Goal: Information Seeking & Learning: Learn about a topic

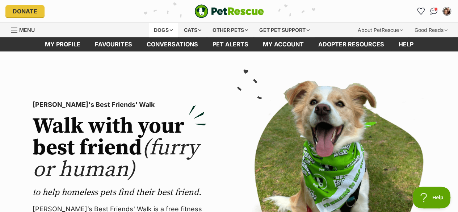
click at [169, 26] on div "Dogs" at bounding box center [163, 30] width 29 height 14
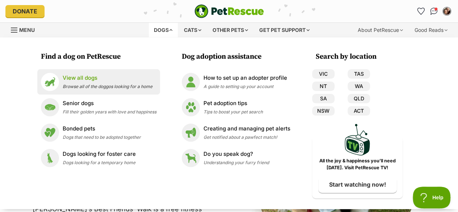
click at [124, 91] on li "View all dogs Browse all of the doggos looking for a home" at bounding box center [98, 81] width 123 height 25
click at [106, 79] on p "View all dogs" at bounding box center [108, 78] width 90 height 8
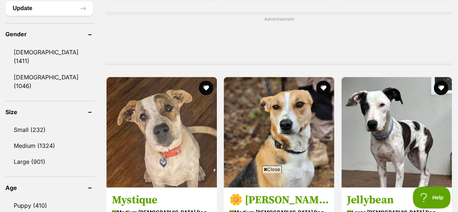
scroll to position [676, 0]
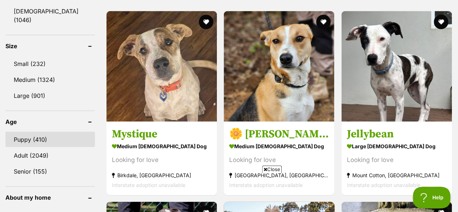
click at [33, 131] on link "Puppy (410)" at bounding box center [49, 138] width 89 height 15
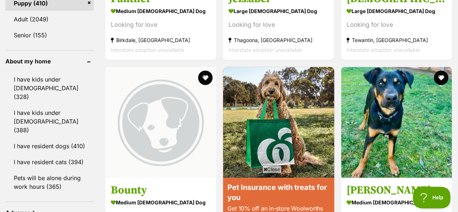
scroll to position [812, 0]
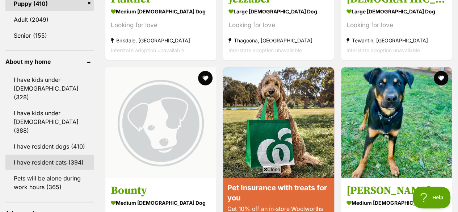
click at [33, 155] on link "I have resident cats (394)" at bounding box center [49, 162] width 88 height 15
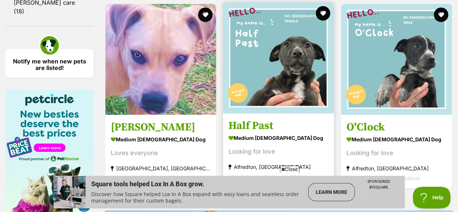
scroll to position [1082, 0]
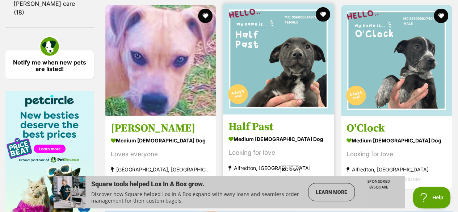
click at [277, 74] on img at bounding box center [278, 59] width 111 height 111
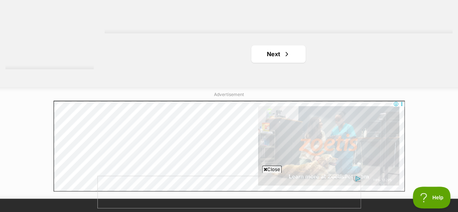
scroll to position [1754, 0]
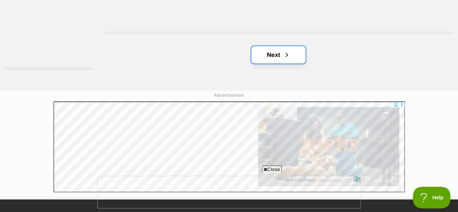
click at [279, 56] on link "Next" at bounding box center [278, 54] width 54 height 17
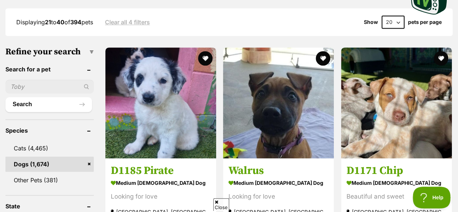
scroll to position [206, 0]
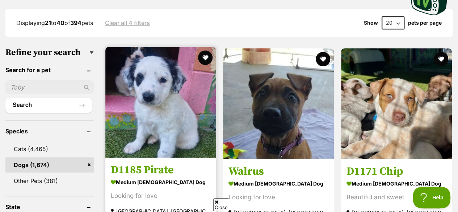
click at [177, 129] on img at bounding box center [160, 102] width 111 height 111
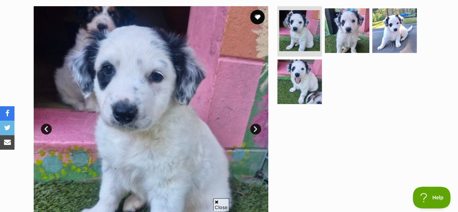
scroll to position [144, 0]
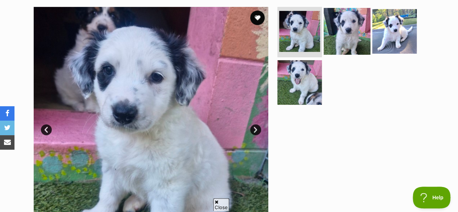
click at [350, 30] on img at bounding box center [347, 31] width 47 height 47
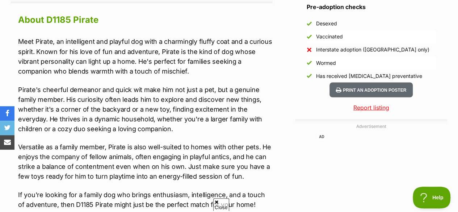
scroll to position [642, 0]
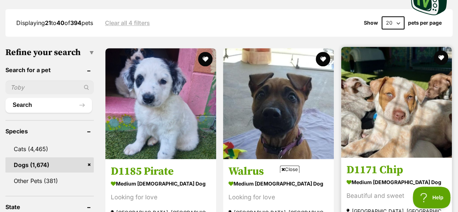
click at [383, 100] on img at bounding box center [396, 102] width 111 height 111
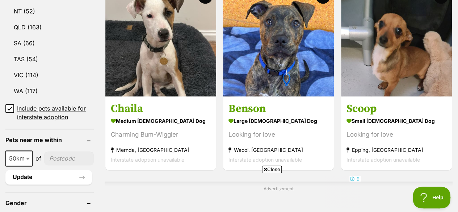
scroll to position [458, 0]
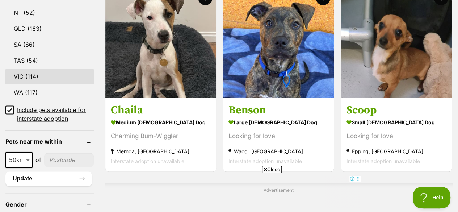
click at [39, 69] on link "VIC (114)" at bounding box center [49, 76] width 88 height 15
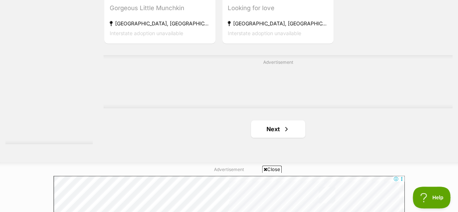
scroll to position [1683, 0]
click at [284, 127] on span "Next page" at bounding box center [286, 128] width 7 height 9
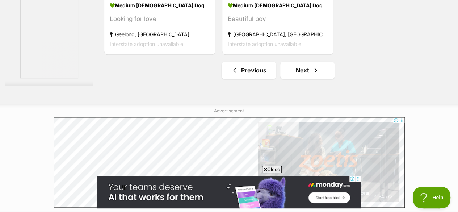
scroll to position [1798, 0]
click at [312, 62] on link "Next" at bounding box center [307, 70] width 54 height 17
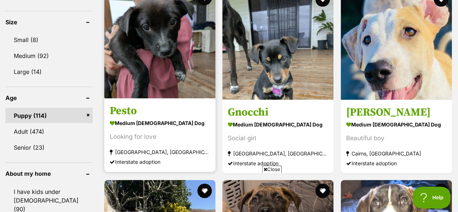
click at [174, 48] on img at bounding box center [159, 42] width 111 height 111
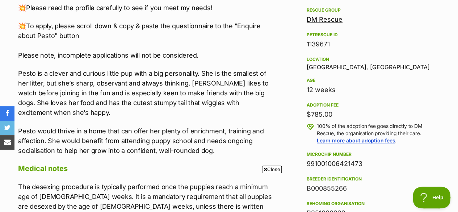
scroll to position [430, 0]
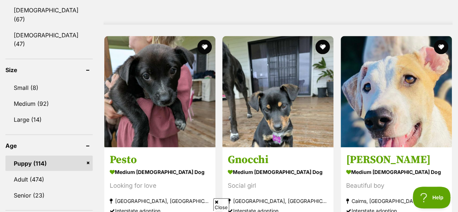
scroll to position [672, 0]
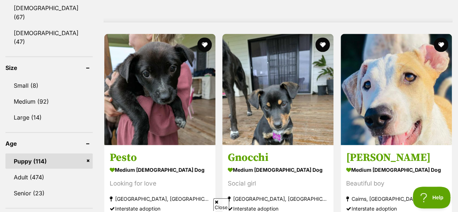
click at [260, 106] on img at bounding box center [277, 89] width 111 height 111
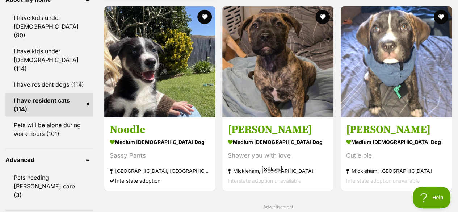
scroll to position [890, 0]
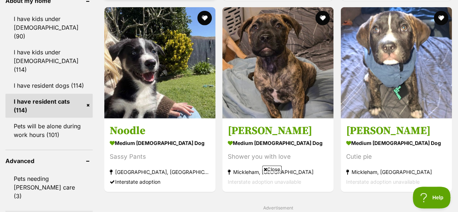
click at [176, 70] on img at bounding box center [159, 62] width 111 height 111
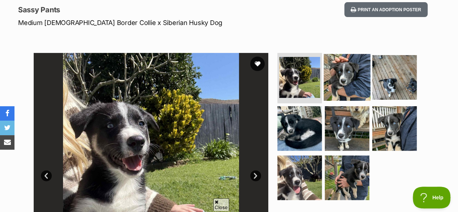
click at [340, 79] on img at bounding box center [347, 77] width 47 height 47
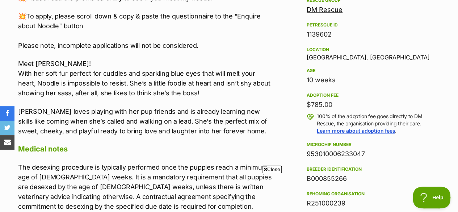
scroll to position [440, 0]
click at [143, 108] on p "Noodle loves playing with her pup friends and is already learning new skills li…" at bounding box center [145, 120] width 254 height 29
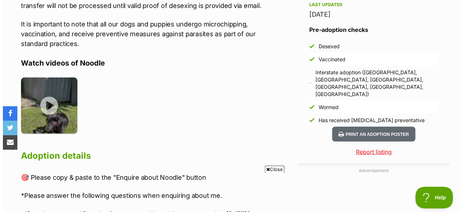
scroll to position [685, 0]
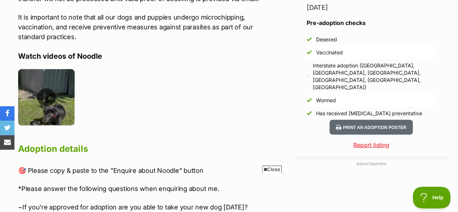
click at [55, 92] on img at bounding box center [46, 97] width 56 height 56
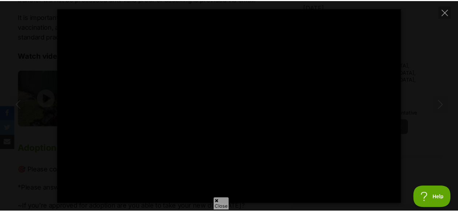
scroll to position [0, 0]
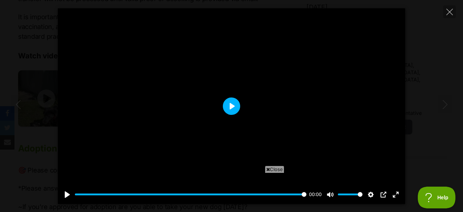
click at [230, 104] on button "Play" at bounding box center [231, 105] width 17 height 17
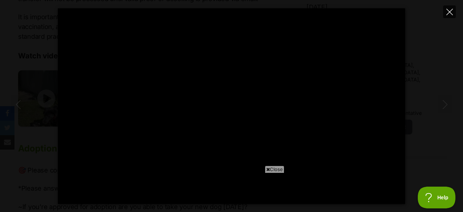
click at [452, 12] on icon "Close" at bounding box center [450, 12] width 7 height 7
type input "56.57"
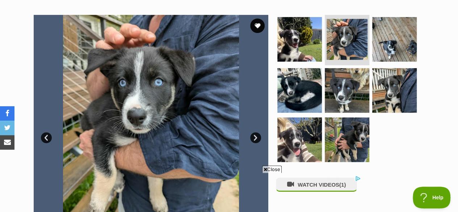
scroll to position [136, 0]
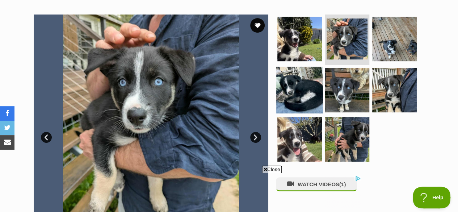
click at [282, 88] on img at bounding box center [299, 90] width 47 height 47
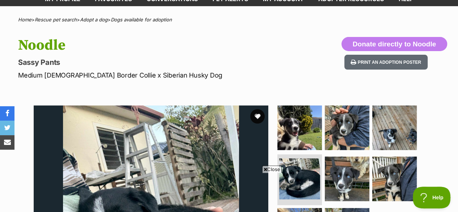
scroll to position [0, 0]
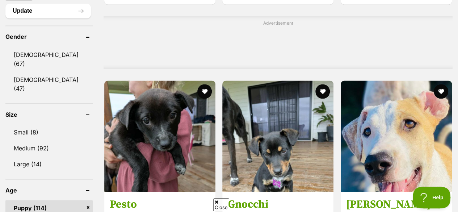
scroll to position [625, 0]
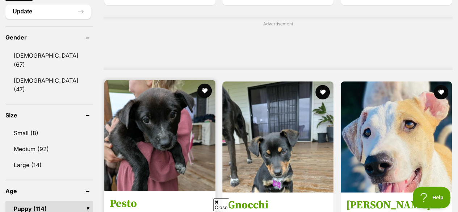
click at [173, 134] on img at bounding box center [159, 135] width 111 height 111
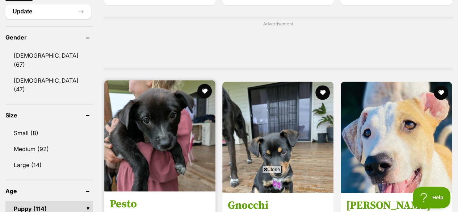
scroll to position [0, 0]
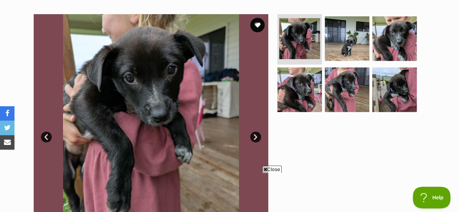
scroll to position [137, 0]
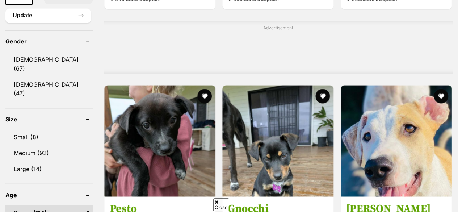
click at [288, 125] on img at bounding box center [277, 140] width 111 height 111
